Goal: Obtain resource: Download file/media

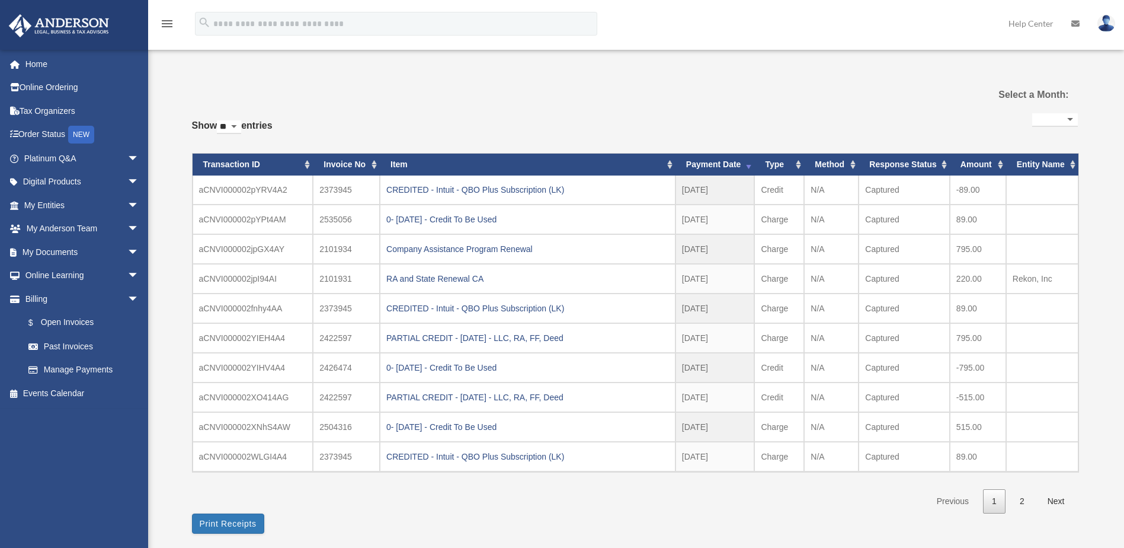
select select
click at [56, 252] on link "My Documents arrow_drop_down" at bounding box center [82, 252] width 149 height 24
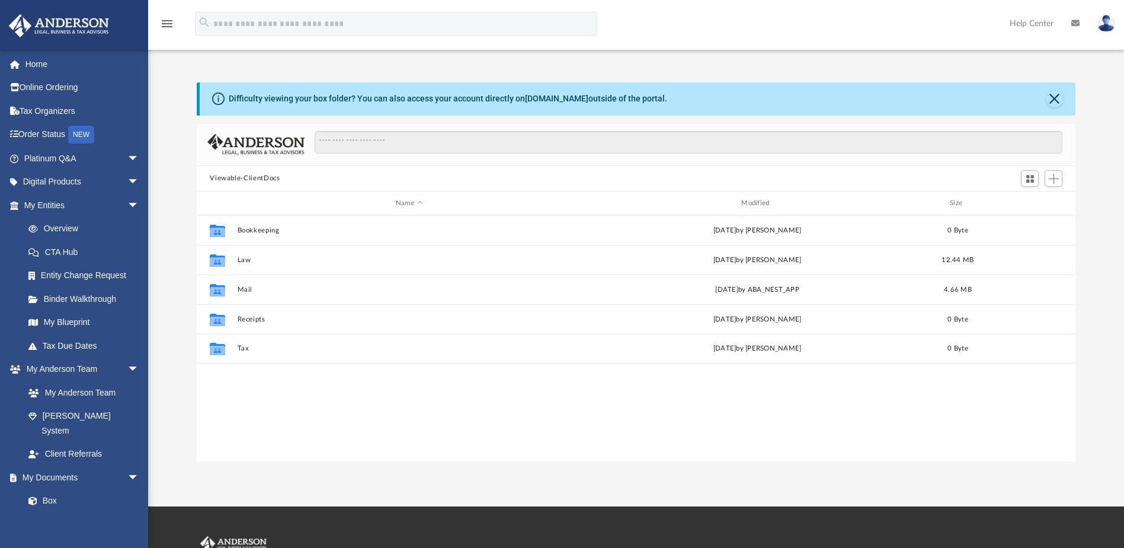
scroll to position [261, 870]
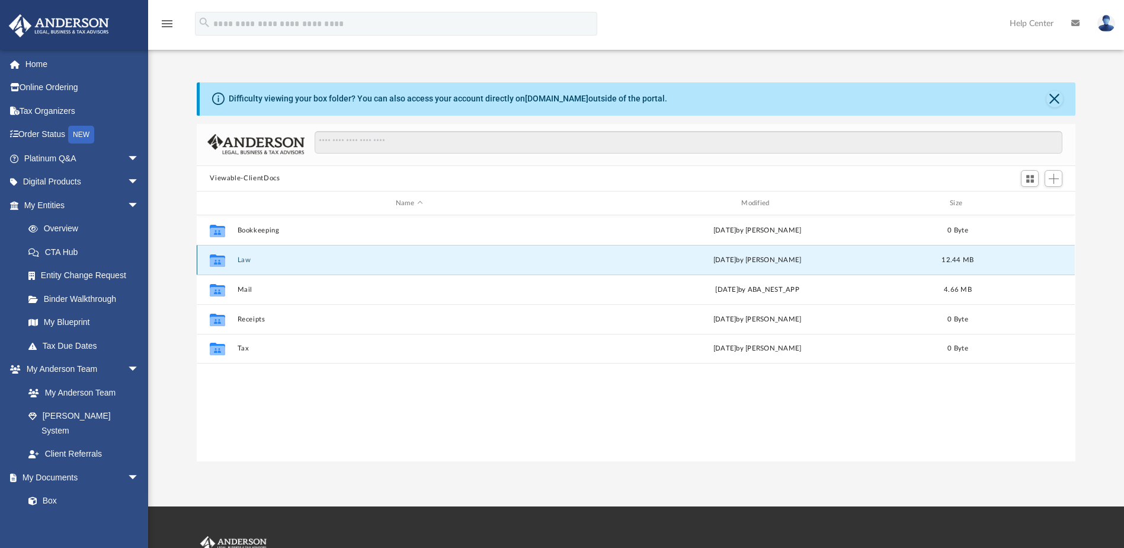
click at [244, 263] on button "Law" at bounding box center [409, 260] width 343 height 8
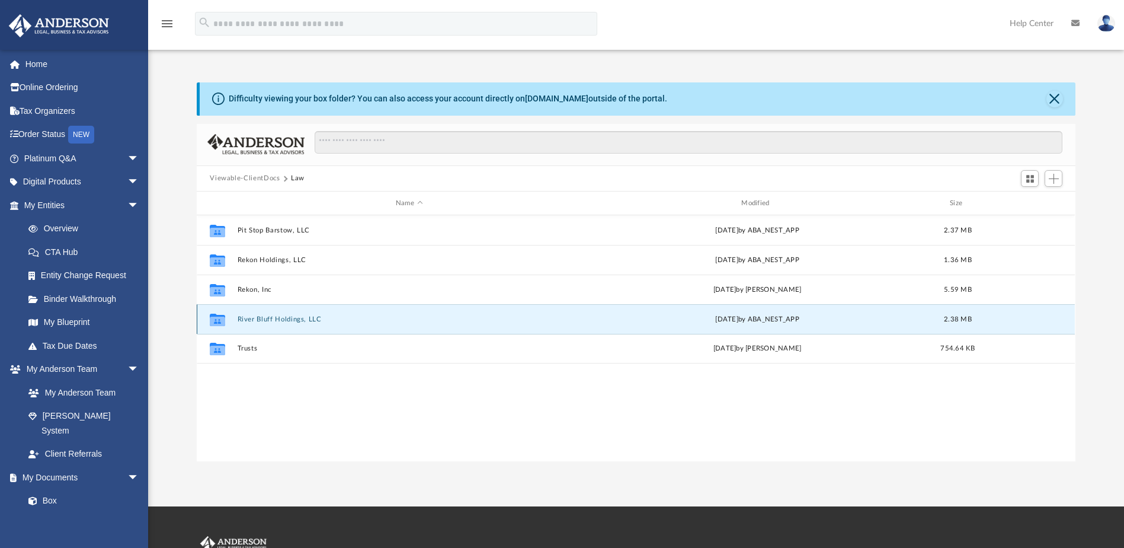
click at [279, 318] on button "River Bluff Holdings, LLC" at bounding box center [409, 319] width 343 height 8
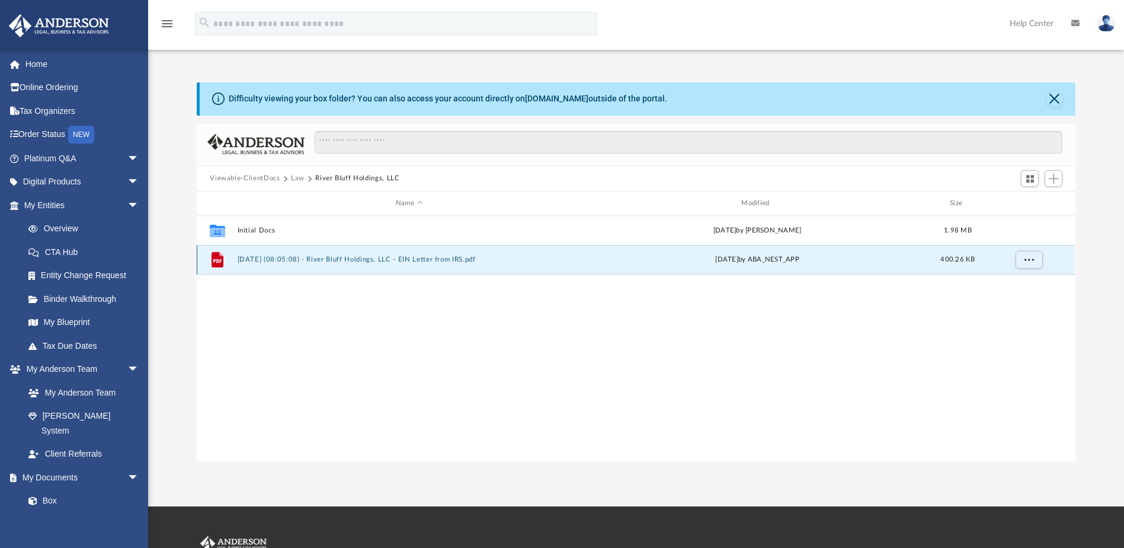
click at [448, 260] on button "[DATE] (08:05:08) - River Bluff Holdings, LLC - EIN Letter from IRS.pdf" at bounding box center [409, 260] width 343 height 8
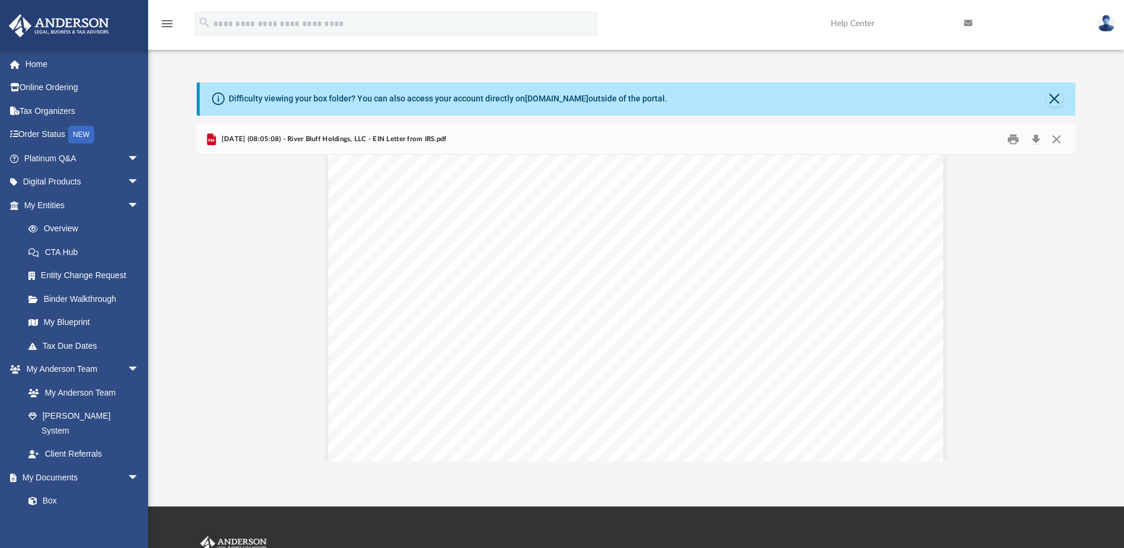
scroll to position [2093, 0]
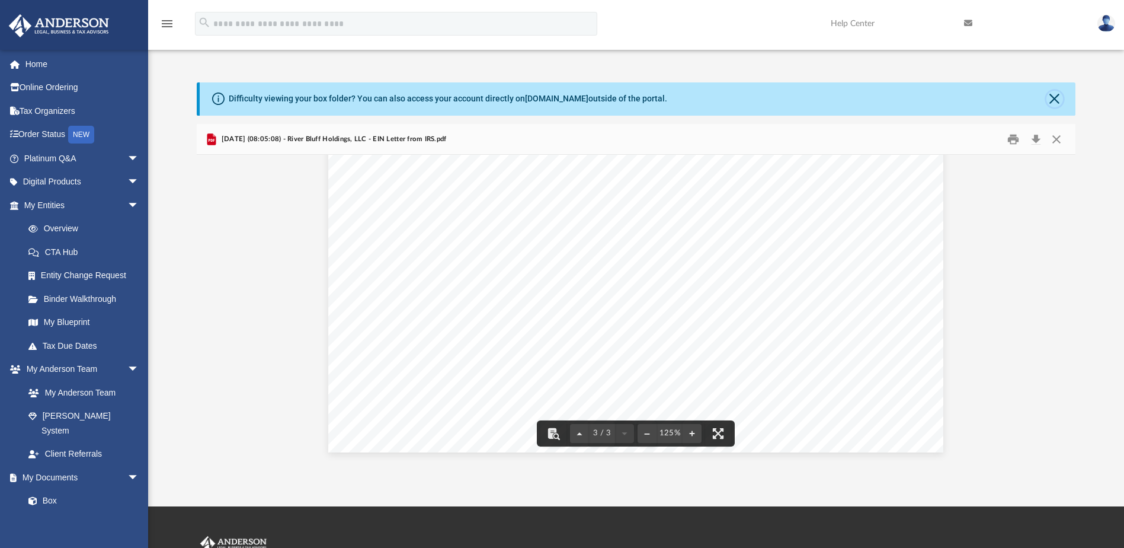
click at [1059, 101] on button "Close" at bounding box center [1055, 99] width 17 height 17
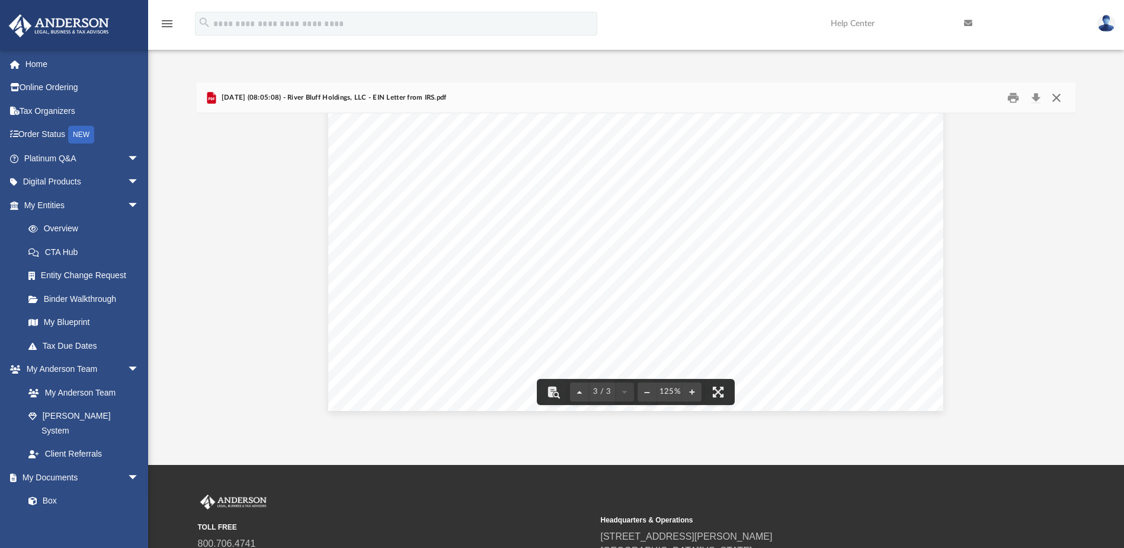
drag, startPoint x: 1055, startPoint y: 101, endPoint x: 1048, endPoint y: 103, distance: 7.3
click at [1055, 102] on button "Close" at bounding box center [1056, 97] width 21 height 18
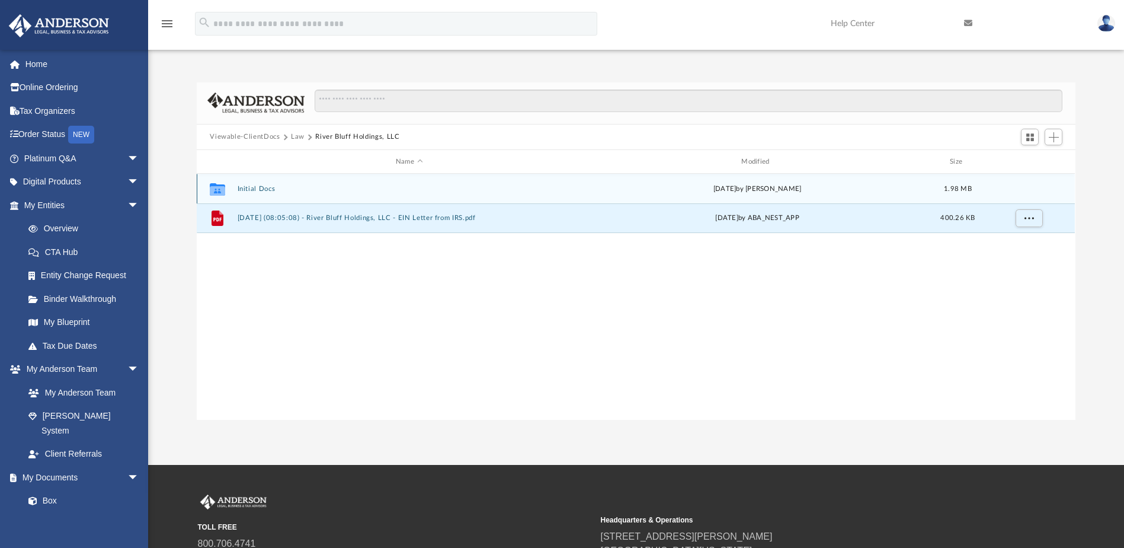
click at [251, 193] on button "Initial Docs" at bounding box center [409, 189] width 343 height 8
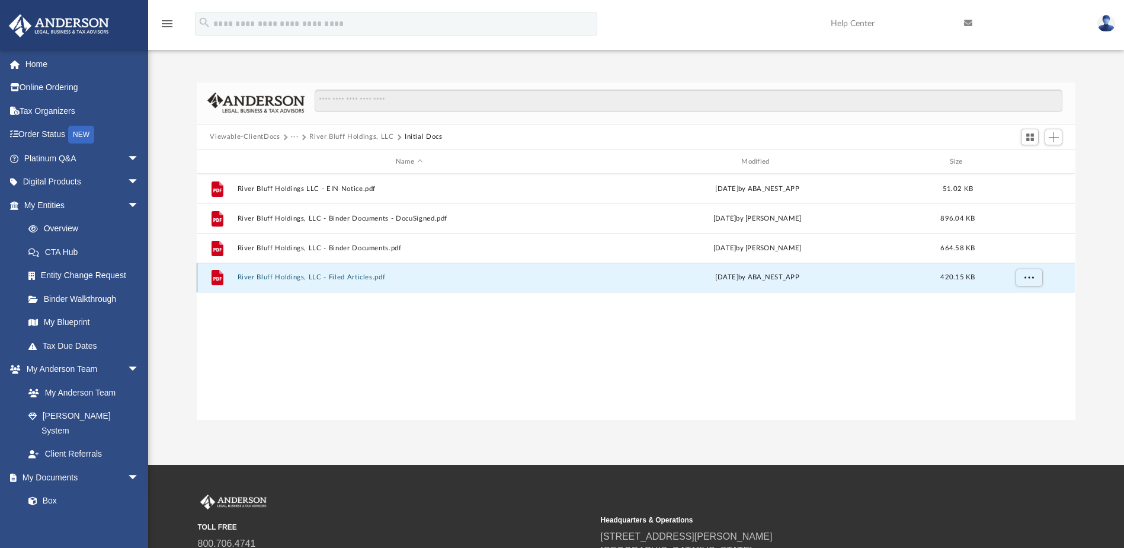
click at [365, 278] on button "River Bluff Holdings, LLC - Filed Articles.pdf" at bounding box center [409, 278] width 343 height 8
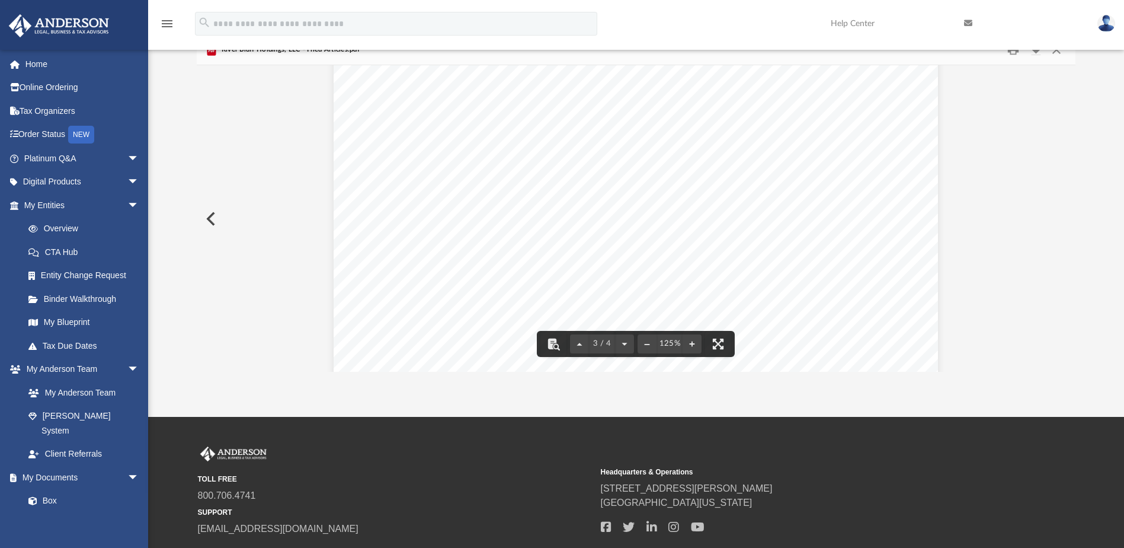
scroll to position [0, 0]
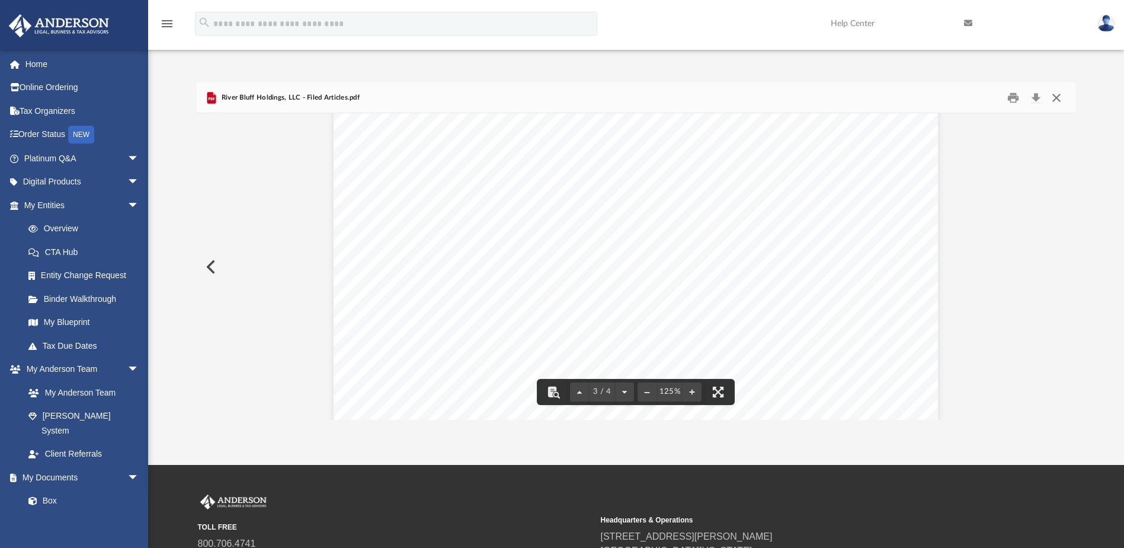
drag, startPoint x: 1055, startPoint y: 103, endPoint x: 1023, endPoint y: 100, distance: 32.1
click at [1055, 103] on button "Close" at bounding box center [1056, 97] width 21 height 18
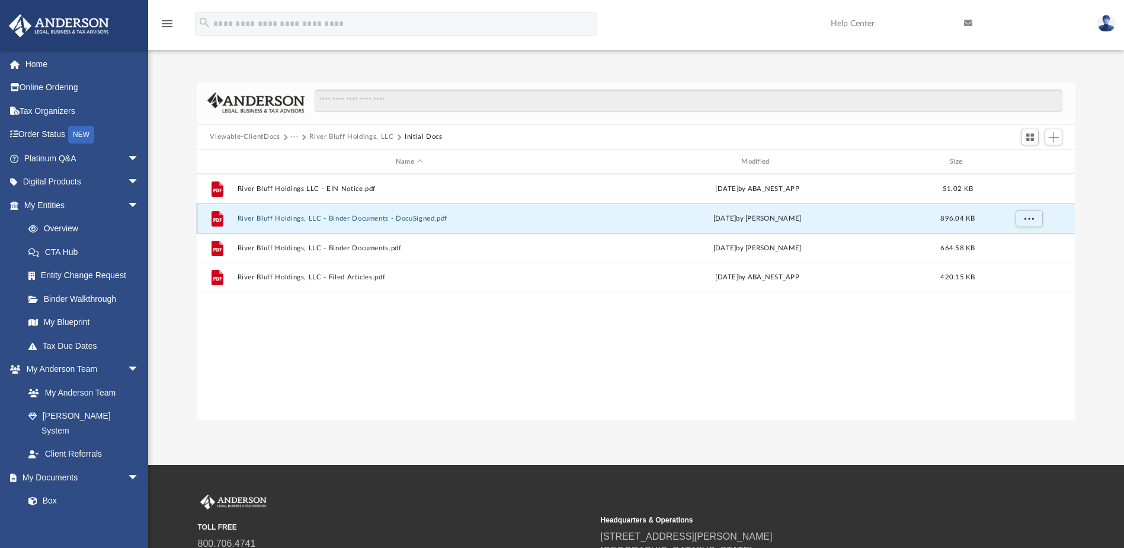
click at [386, 222] on button "River Bluff Holdings, LLC - Binder Documents - DocuSigned.pdf" at bounding box center [409, 219] width 343 height 8
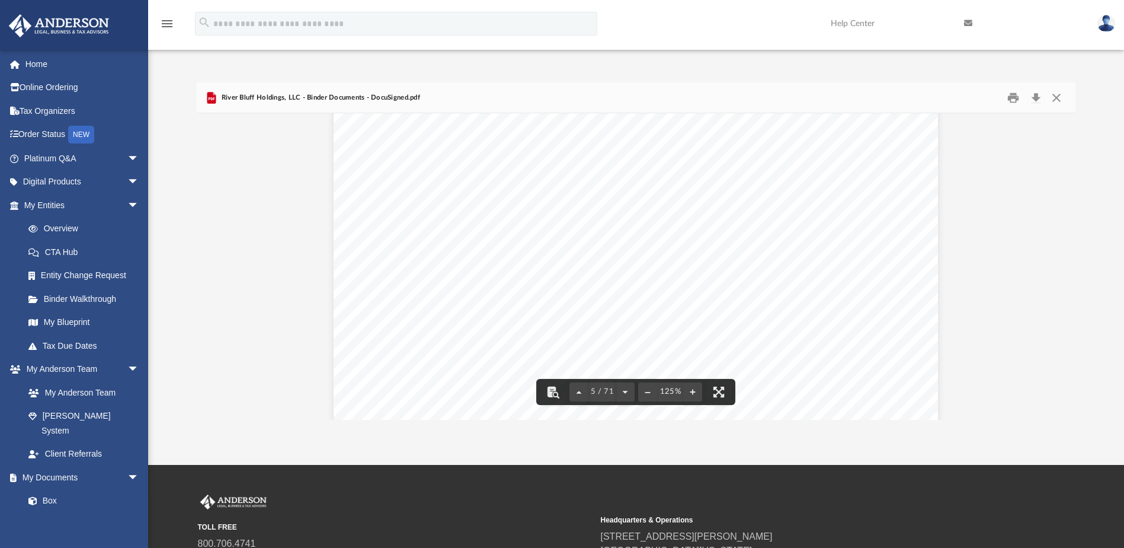
scroll to position [3200, 0]
click at [1057, 97] on button "Close" at bounding box center [1056, 97] width 21 height 18
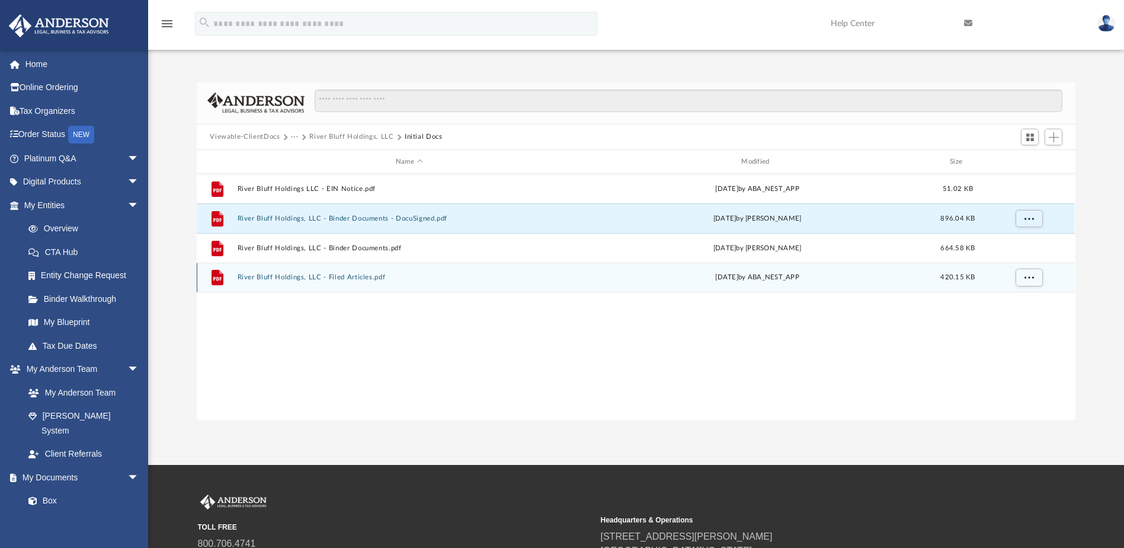
click at [277, 276] on button "River Bluff Holdings, LLC - Filed Articles.pdf" at bounding box center [409, 278] width 343 height 8
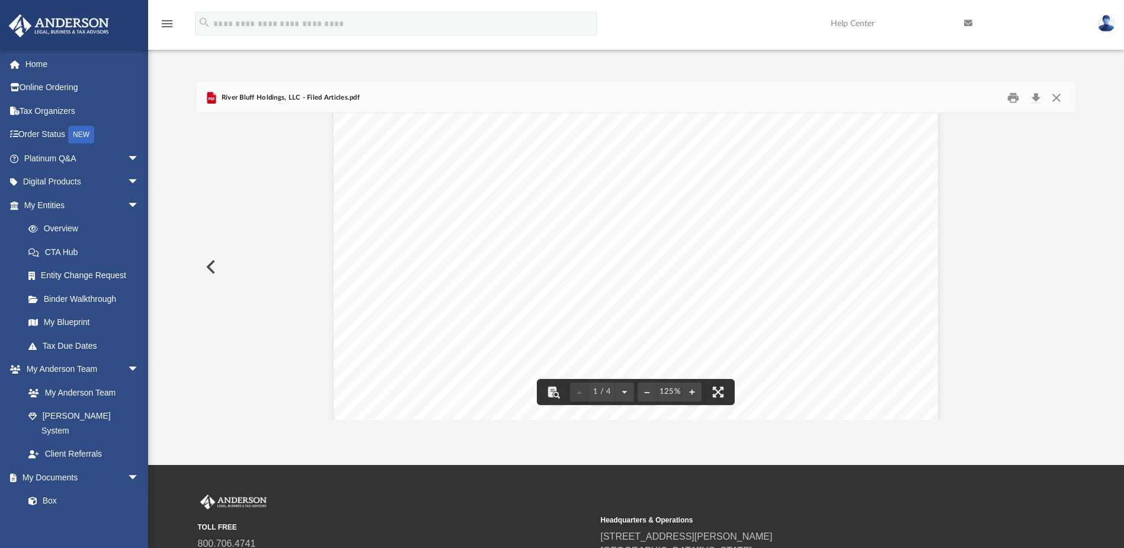
scroll to position [0, 0]
click at [1061, 98] on button "Close" at bounding box center [1056, 97] width 21 height 18
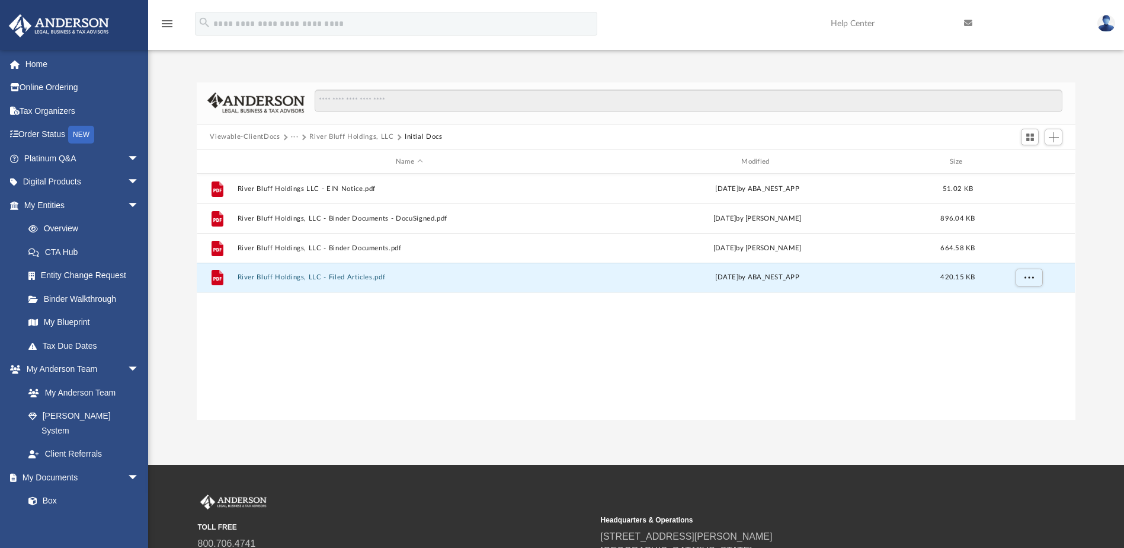
click at [293, 136] on button "···" at bounding box center [295, 137] width 8 height 11
click at [305, 158] on li "Law" at bounding box center [304, 158] width 14 height 12
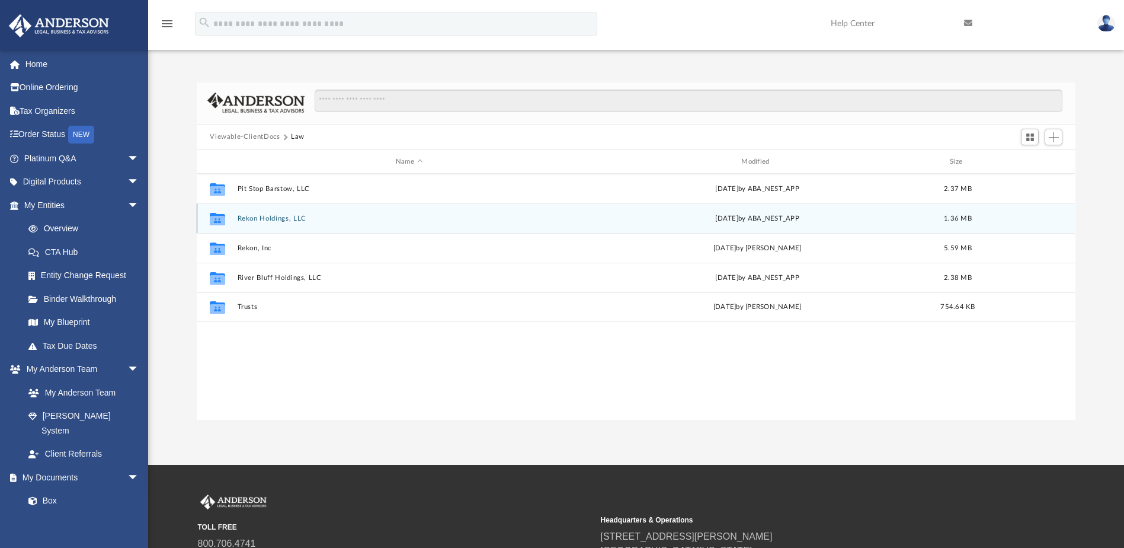
click at [284, 217] on button "Rekon Holdings, LLC" at bounding box center [409, 219] width 343 height 8
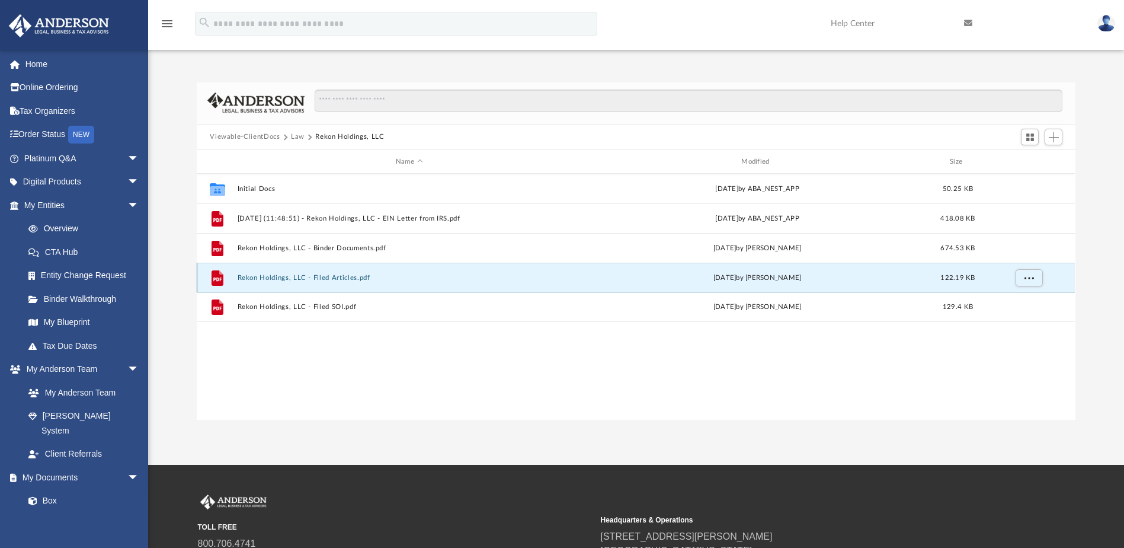
click at [350, 279] on button "Rekon Holdings, LLC - Filed Articles.pdf" at bounding box center [409, 278] width 343 height 8
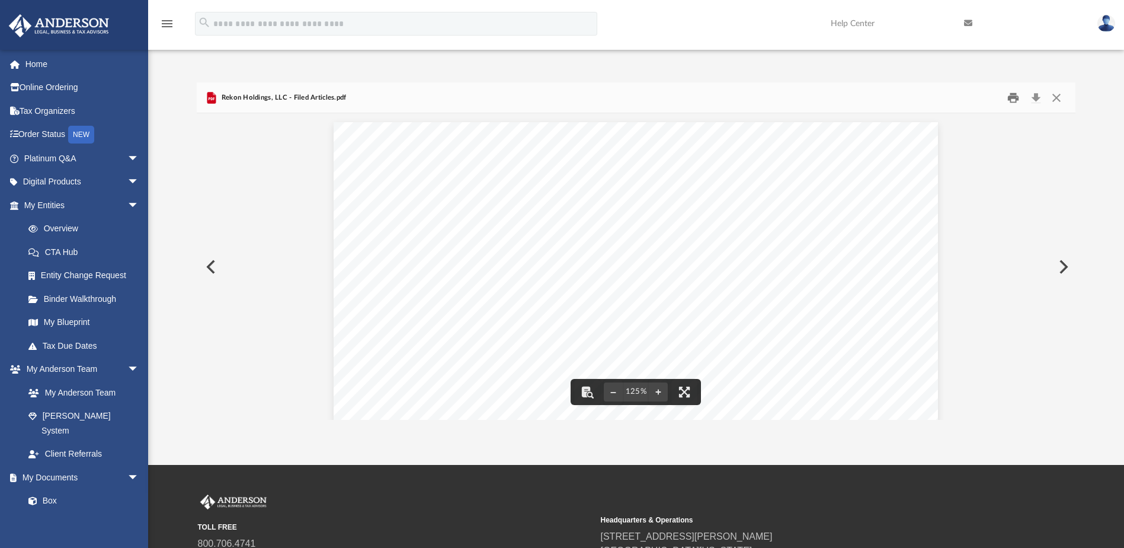
click at [1014, 100] on button "Print" at bounding box center [1014, 97] width 24 height 18
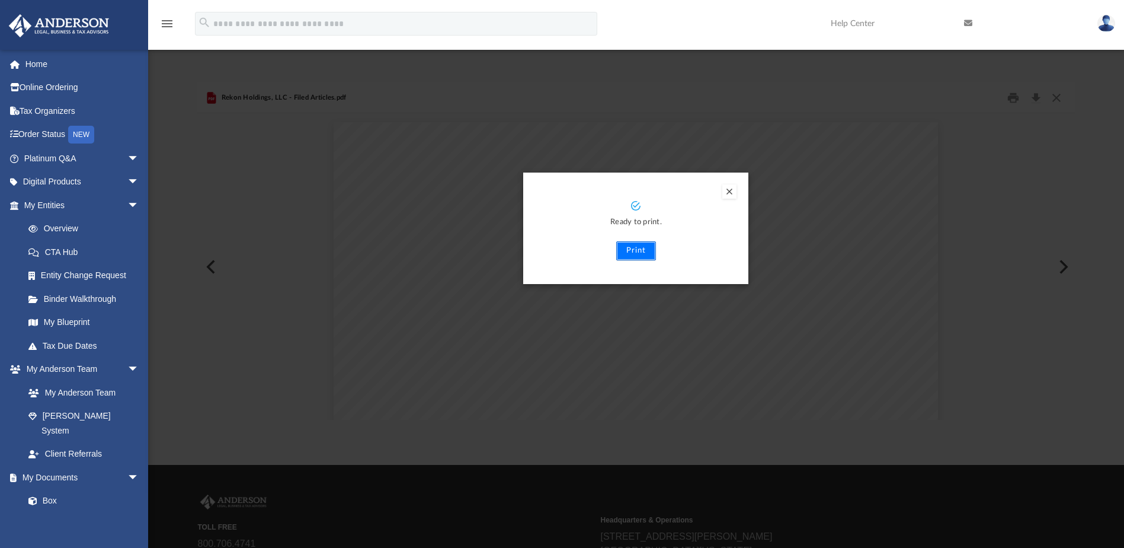
click at [650, 248] on button "Print" at bounding box center [636, 250] width 40 height 19
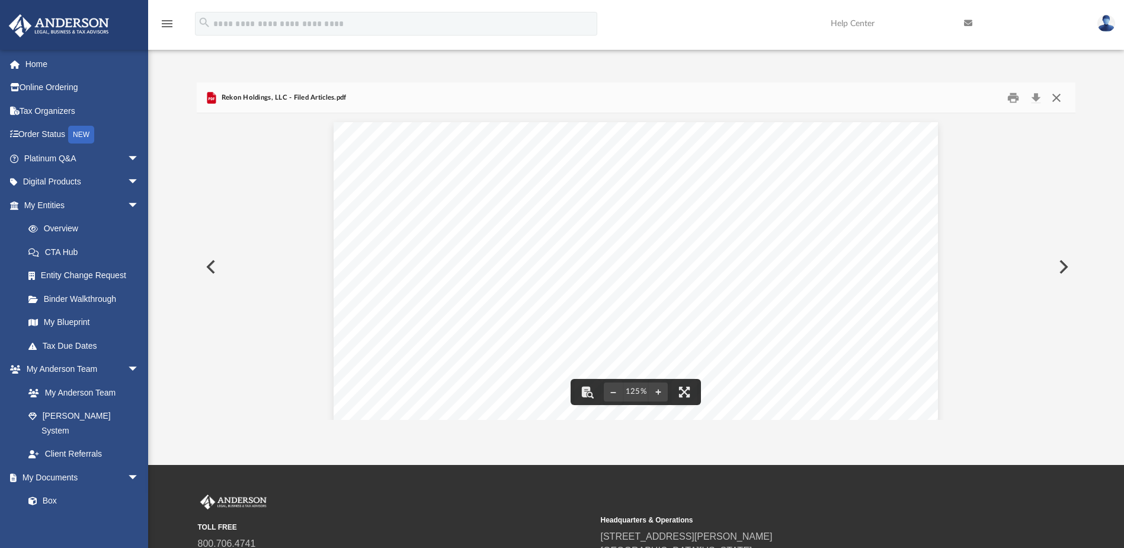
click at [1062, 98] on button "Close" at bounding box center [1056, 97] width 21 height 18
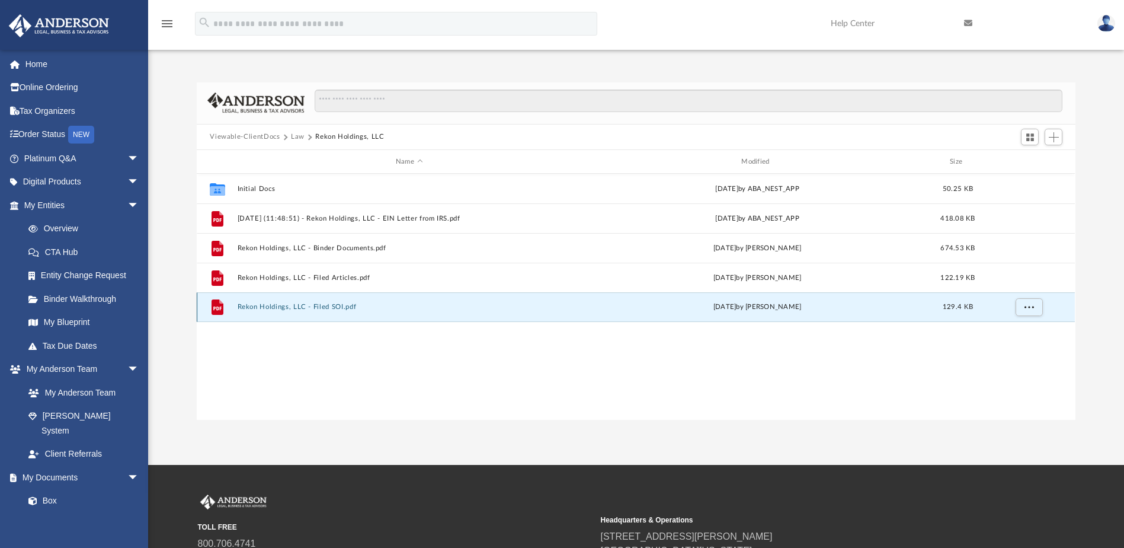
click at [335, 310] on button "Rekon Holdings, LLC - Filed SOI.pdf" at bounding box center [409, 307] width 343 height 8
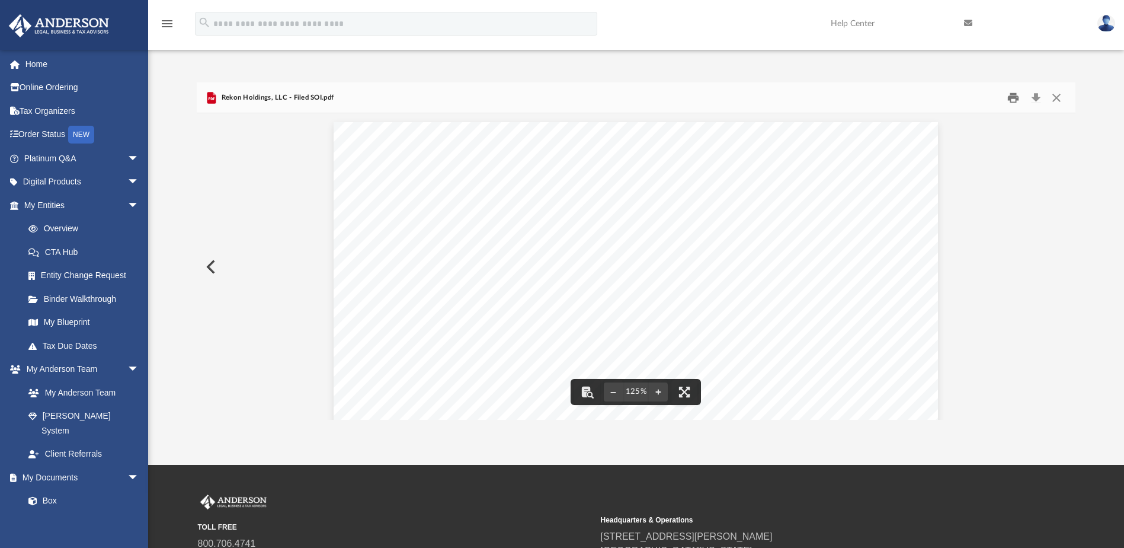
click at [1015, 100] on button "Print" at bounding box center [1014, 97] width 24 height 18
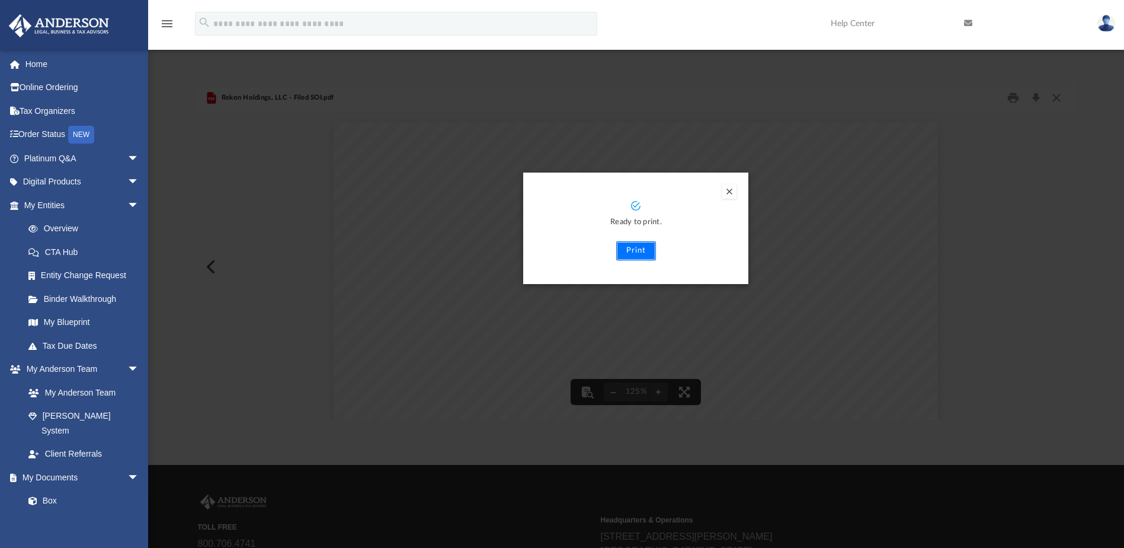
click at [635, 251] on button "Print" at bounding box center [636, 250] width 40 height 19
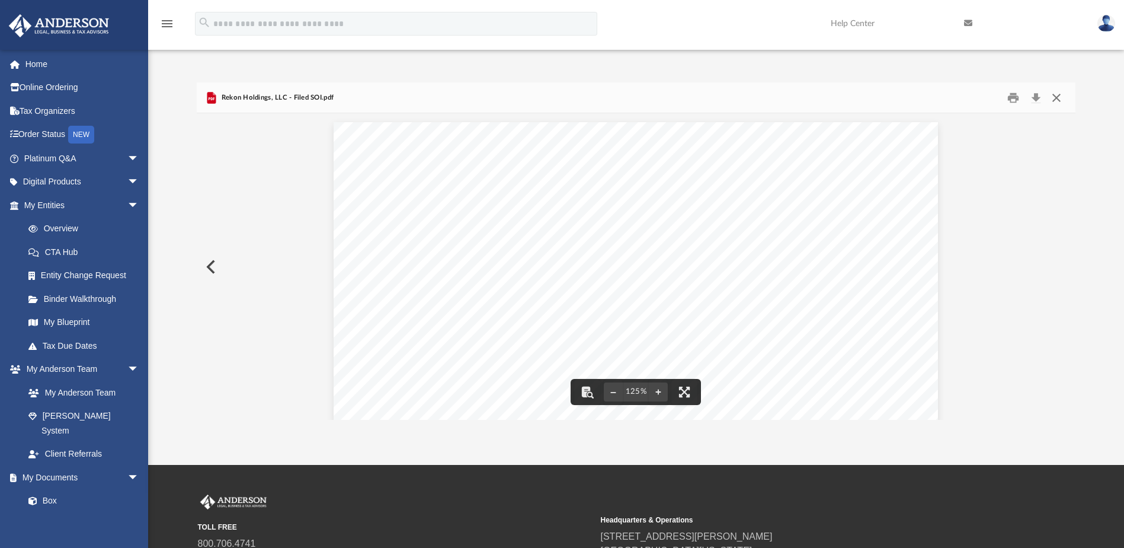
click at [1057, 102] on button "Close" at bounding box center [1056, 97] width 21 height 18
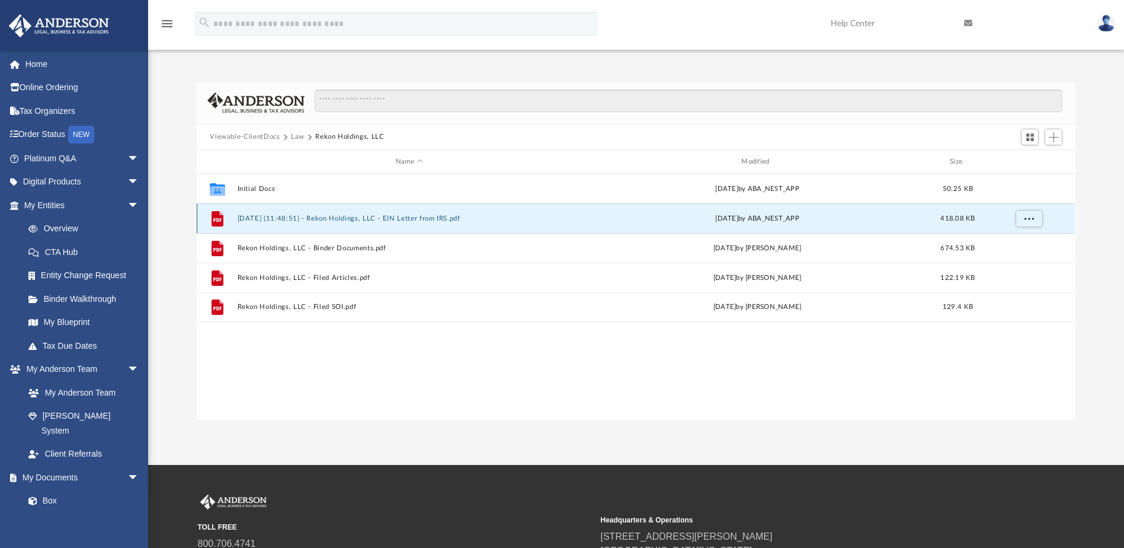
click at [368, 217] on button "[DATE] (11:48:51) - Rekon Holdings, LLC - EIN Letter from IRS.pdf" at bounding box center [409, 219] width 343 height 8
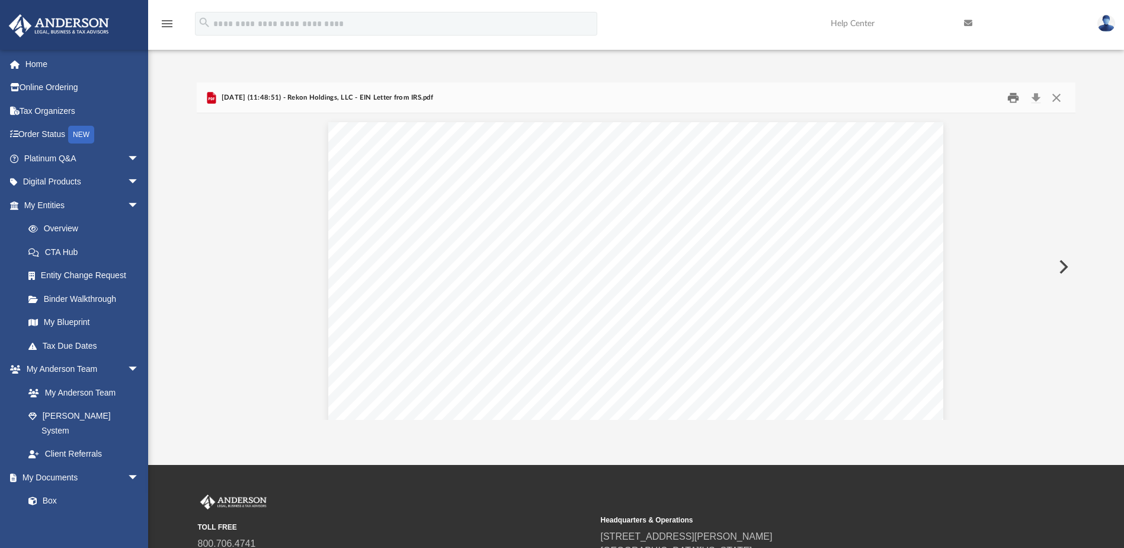
click at [1013, 98] on button "Print" at bounding box center [1014, 97] width 24 height 18
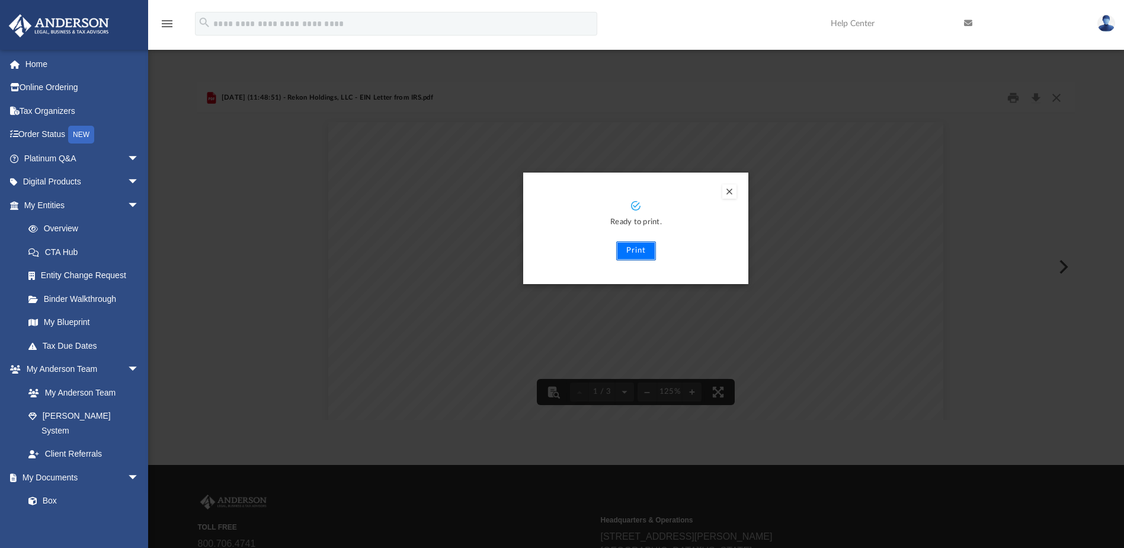
click at [643, 252] on button "Print" at bounding box center [636, 250] width 40 height 19
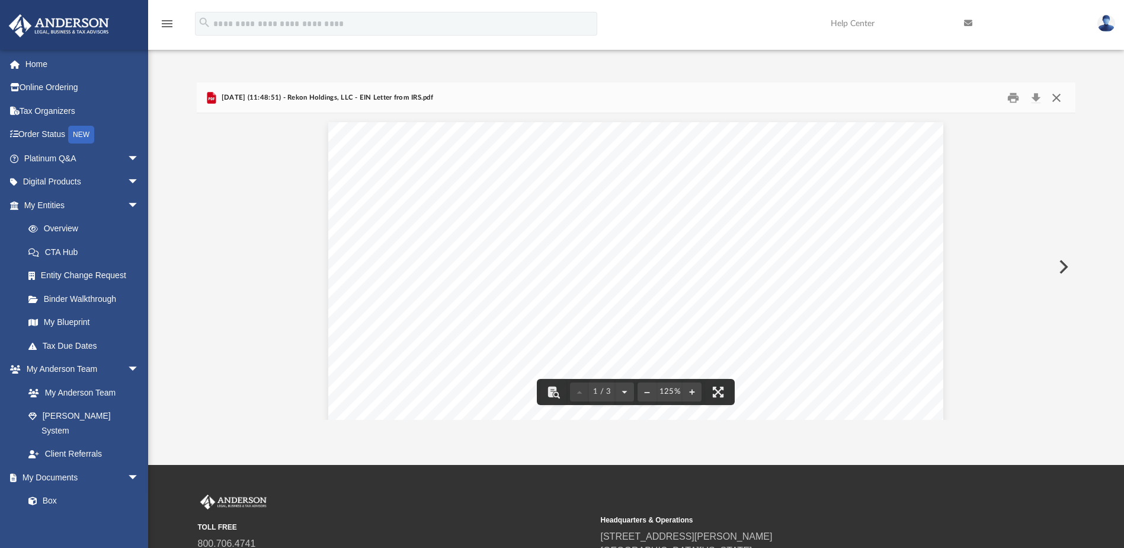
click at [1056, 101] on button "Close" at bounding box center [1056, 97] width 21 height 18
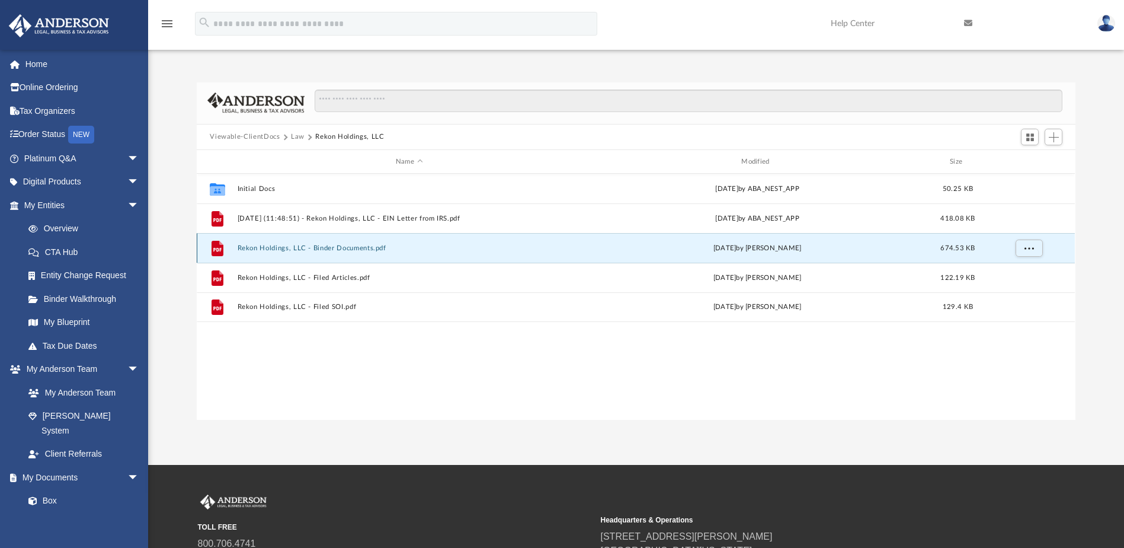
click at [369, 252] on button "Rekon Holdings, LLC - Binder Documents.pdf" at bounding box center [409, 248] width 343 height 8
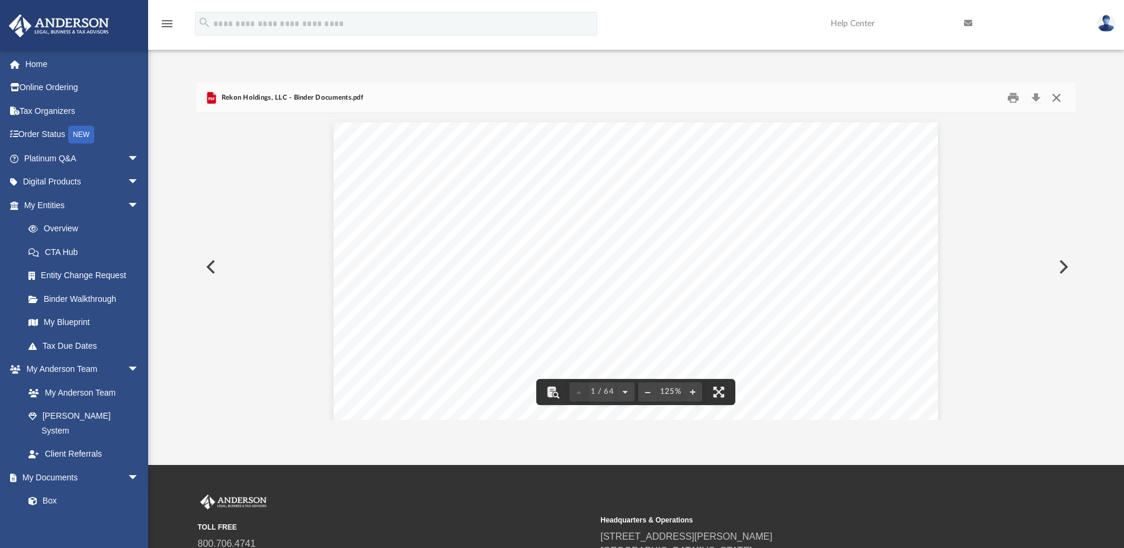
click at [1053, 101] on button "Close" at bounding box center [1056, 97] width 21 height 18
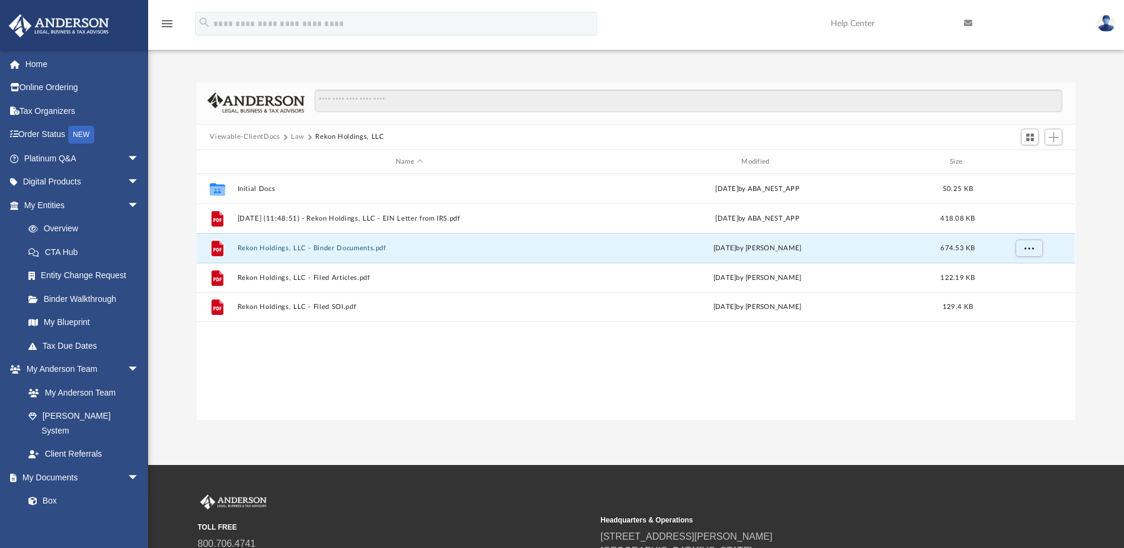
click at [300, 137] on button "Law" at bounding box center [298, 137] width 14 height 11
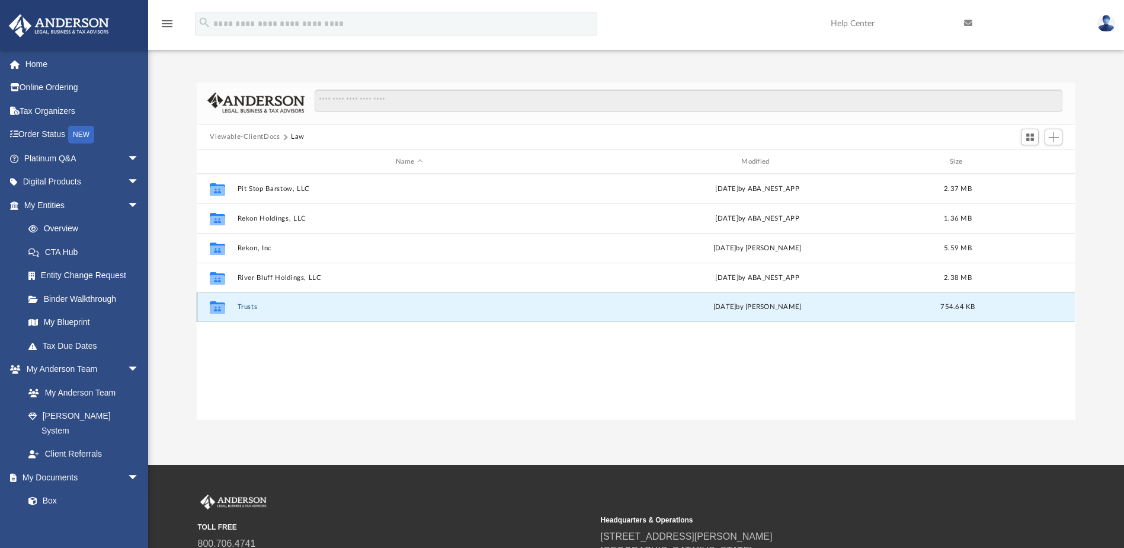
click at [253, 305] on button "Trusts" at bounding box center [409, 307] width 343 height 8
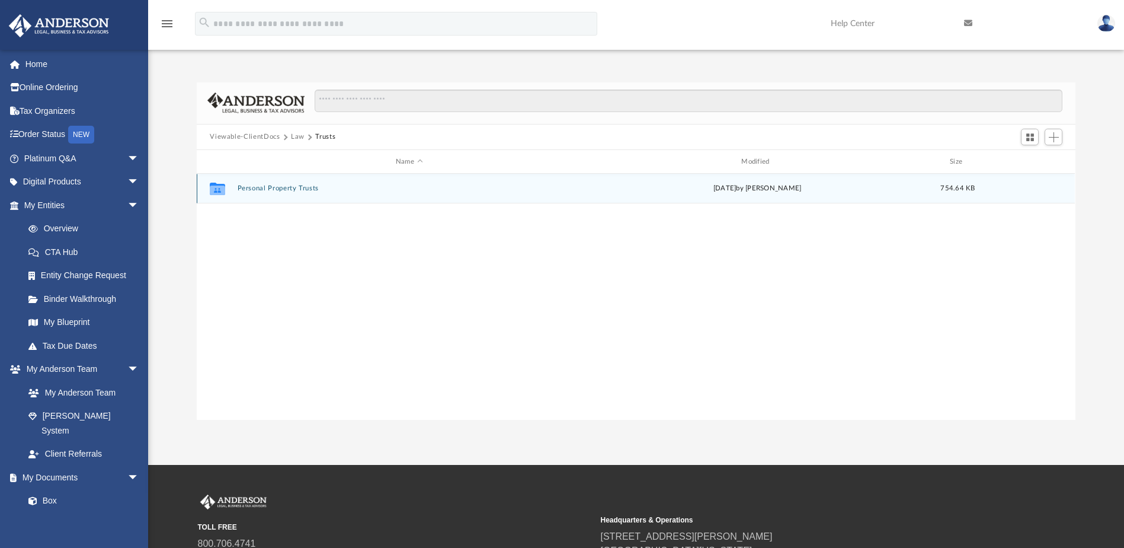
click at [295, 191] on button "Personal Property Trusts" at bounding box center [409, 189] width 343 height 8
click at [295, 191] on button "PPT - Shield of Faith Trust" at bounding box center [409, 189] width 343 height 8
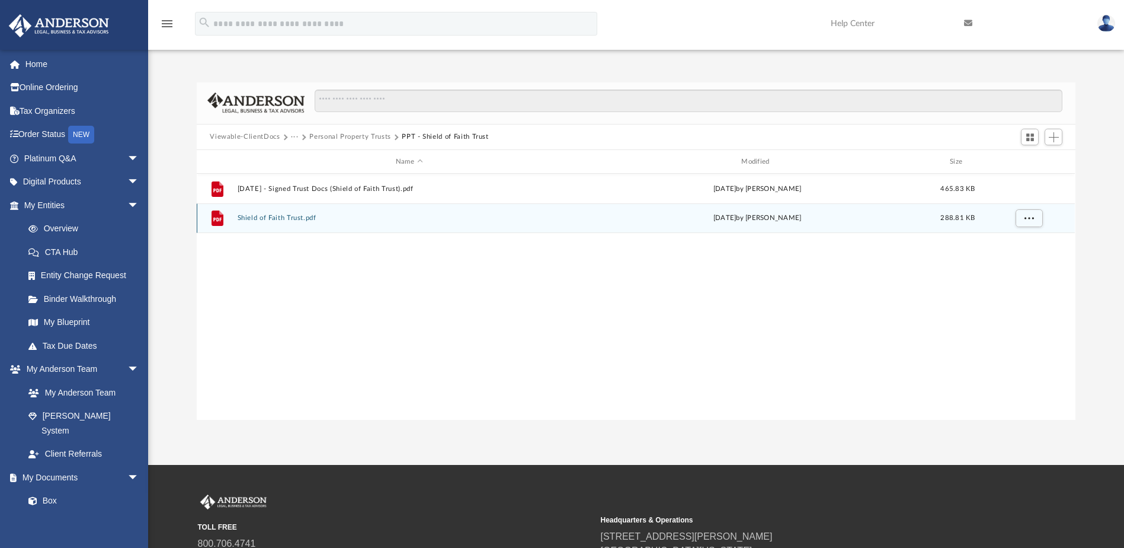
click at [299, 219] on button "Shield of Faith Trust.pdf" at bounding box center [409, 219] width 343 height 8
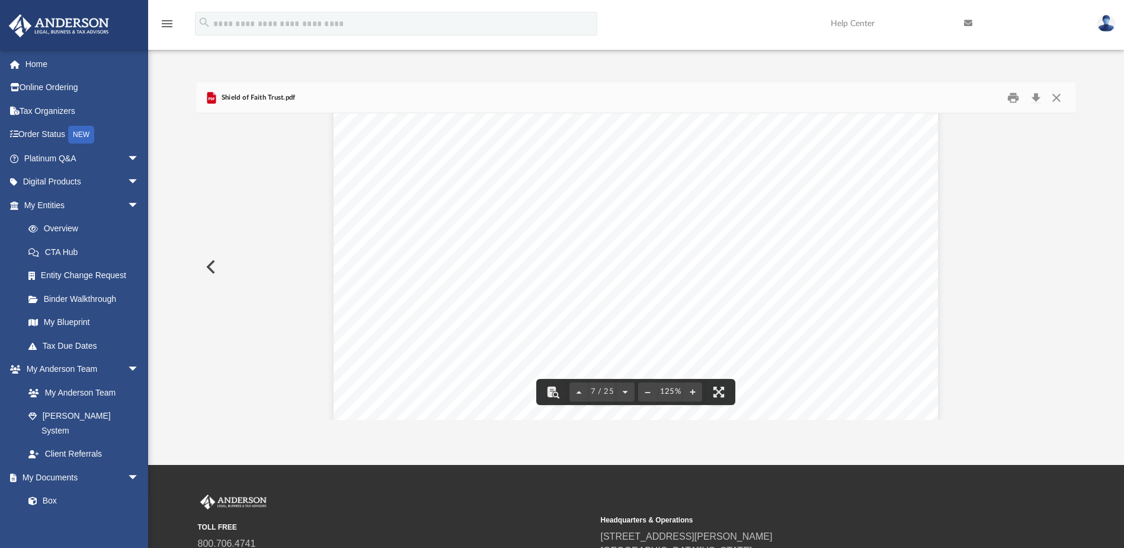
scroll to position [5274, 0]
click at [1055, 104] on button "Close" at bounding box center [1056, 97] width 21 height 18
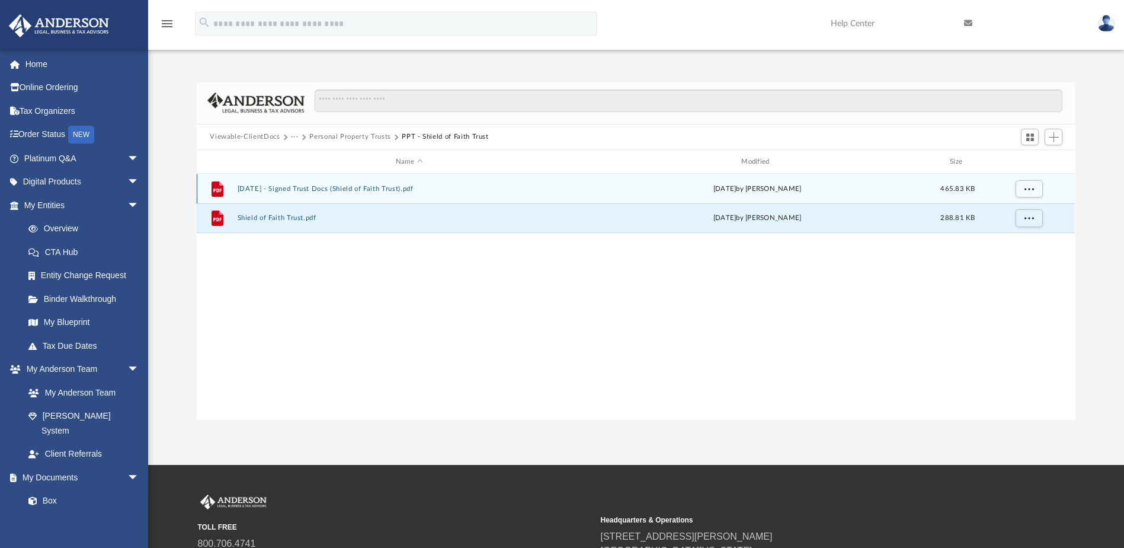
click at [369, 190] on button "[DATE] - Signed Trust Docs (Shield of Faith Trust).pdf" at bounding box center [409, 189] width 343 height 8
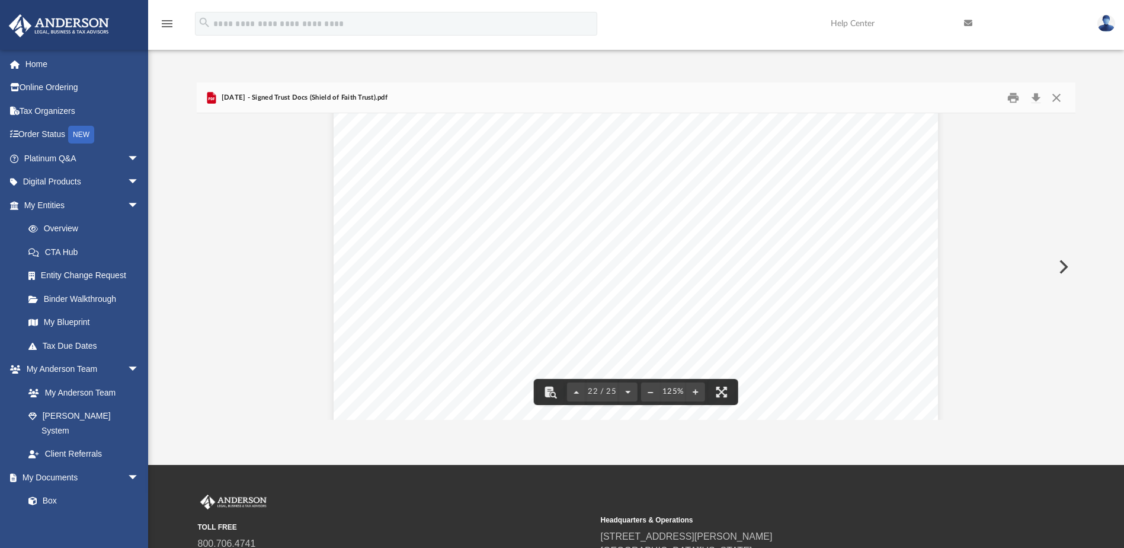
scroll to position [16949, 0]
click at [1061, 98] on button "Close" at bounding box center [1056, 97] width 21 height 18
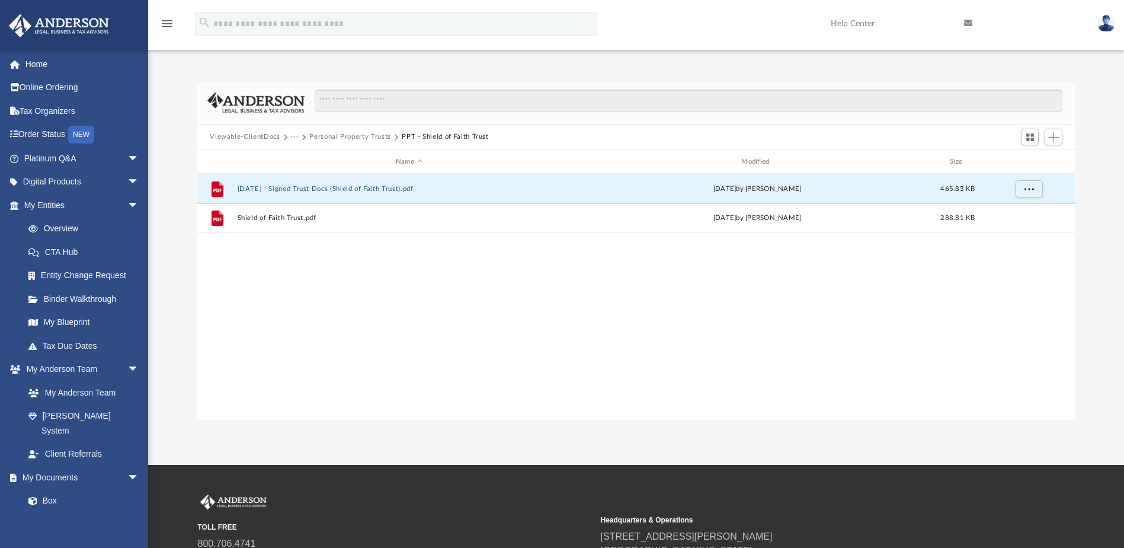
click at [322, 139] on button "Personal Property Trusts" at bounding box center [350, 137] width 82 height 11
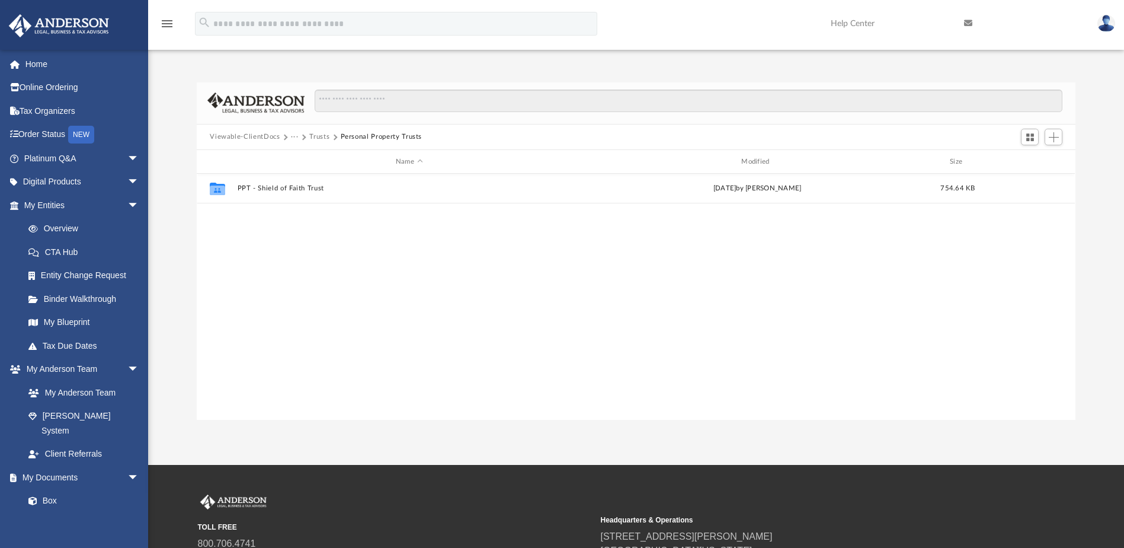
click at [322, 133] on button "Trusts" at bounding box center [319, 137] width 20 height 11
click at [290, 135] on div "Viewable-ClientDocs Law Trusts" at bounding box center [278, 137] width 136 height 11
click at [291, 139] on button "Law" at bounding box center [298, 137] width 14 height 11
